Goal: Task Accomplishment & Management: Complete application form

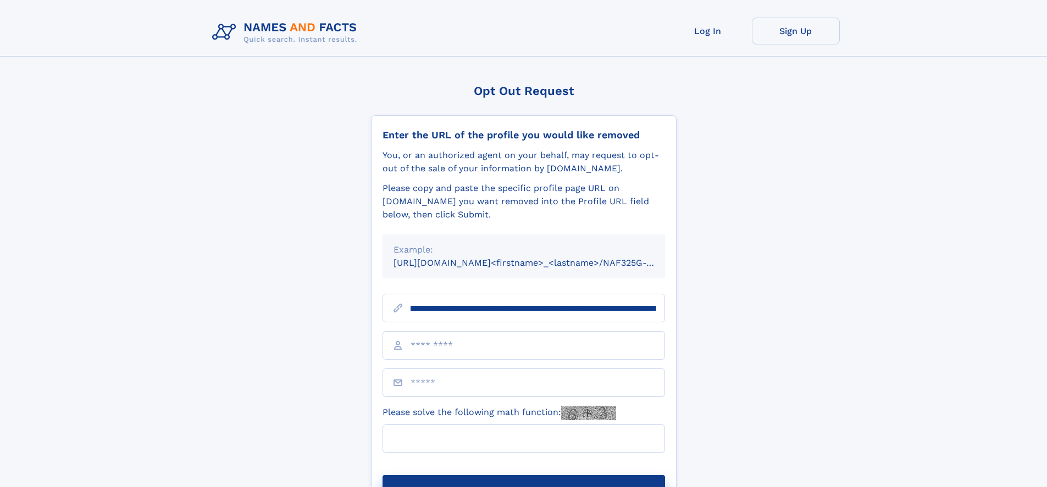
scroll to position [0, 129]
type input "**********"
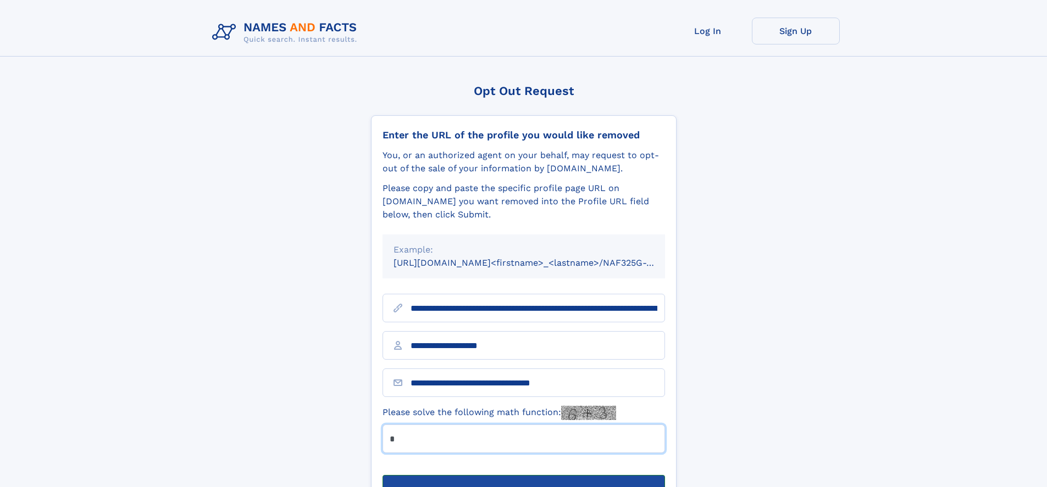
type input "*"
click at [523, 475] on button "Submit Opt Out Request" at bounding box center [523, 492] width 282 height 35
